Goal: Task Accomplishment & Management: Complete application form

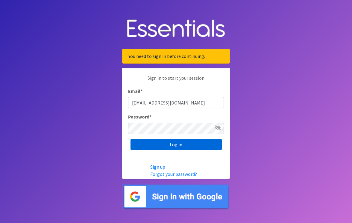
type input "[EMAIL_ADDRESS][DOMAIN_NAME]"
click at [176, 148] on input "Log in" at bounding box center [175, 144] width 91 height 11
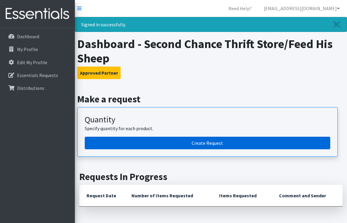
click at [204, 143] on link "Create Request" at bounding box center [207, 143] width 245 height 13
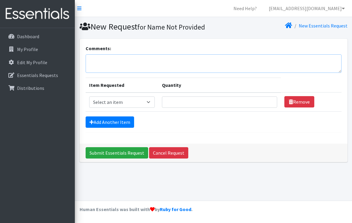
click at [115, 62] on textarea "Comments:" at bounding box center [214, 63] width 256 height 19
click at [315, 26] on link "New Essentials Request" at bounding box center [322, 26] width 49 height 6
click at [289, 26] on icon at bounding box center [288, 25] width 7 height 5
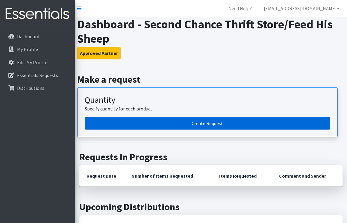
click at [204, 123] on link "Create Request" at bounding box center [207, 123] width 245 height 13
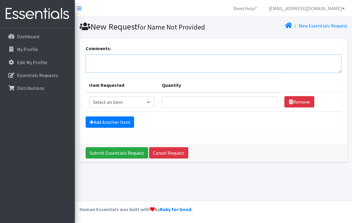
click at [101, 63] on textarea "Comments:" at bounding box center [214, 63] width 256 height 19
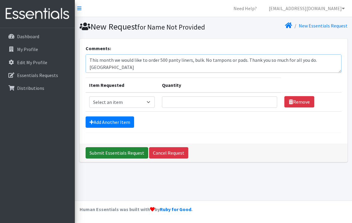
type textarea "This month we would like to order 500 panty liners, bulk. No tampons or pads. T…"
click at [119, 154] on input "Submit Essentials Request" at bounding box center [117, 152] width 63 height 11
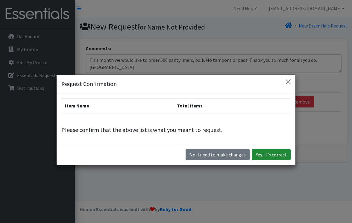
click at [271, 153] on button "Yes, it's correct" at bounding box center [271, 154] width 39 height 11
